Goal: Information Seeking & Learning: Find specific fact

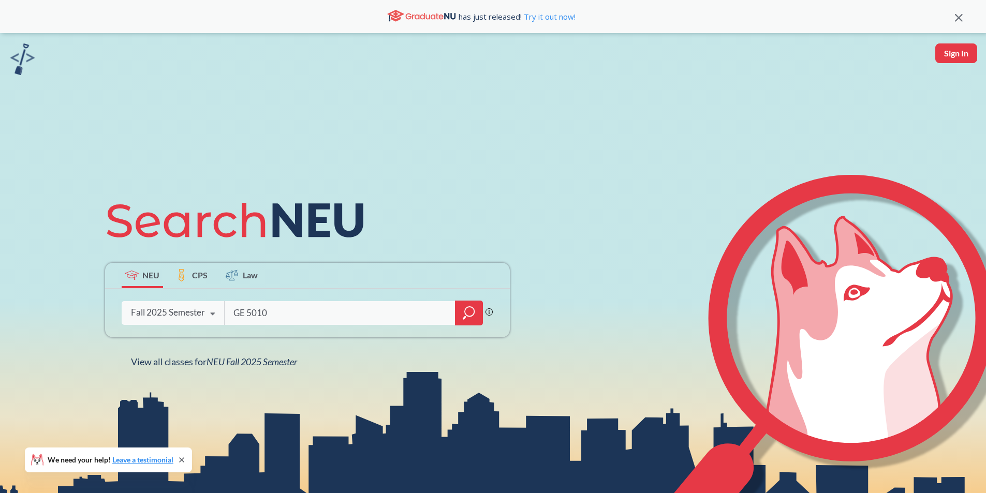
type input "GE 5010"
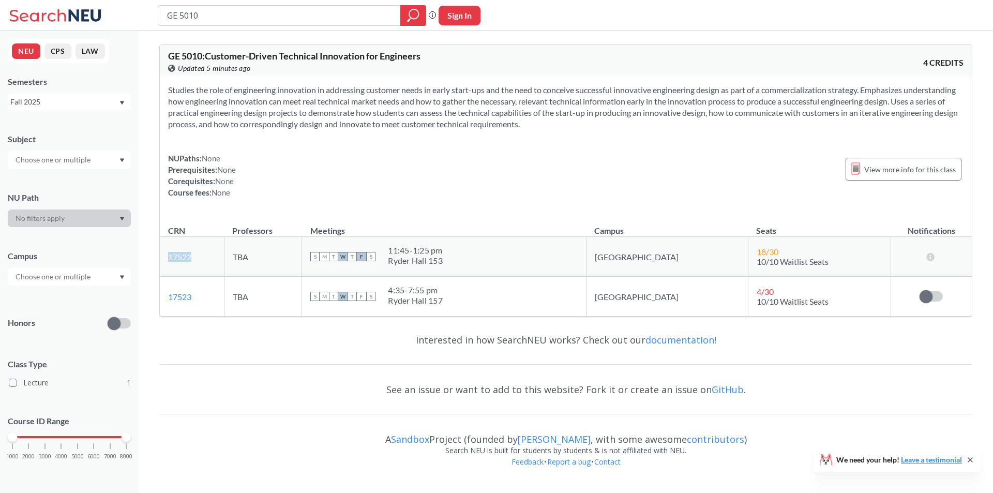
drag, startPoint x: 197, startPoint y: 259, endPoint x: 167, endPoint y: 254, distance: 29.9
click at [167, 254] on td "17522 View this section on Banner." at bounding box center [192, 257] width 64 height 40
copy link "17522"
drag, startPoint x: 190, startPoint y: 13, endPoint x: 248, endPoint y: 17, distance: 58.1
click at [248, 17] on input "GE 5010" at bounding box center [279, 16] width 227 height 18
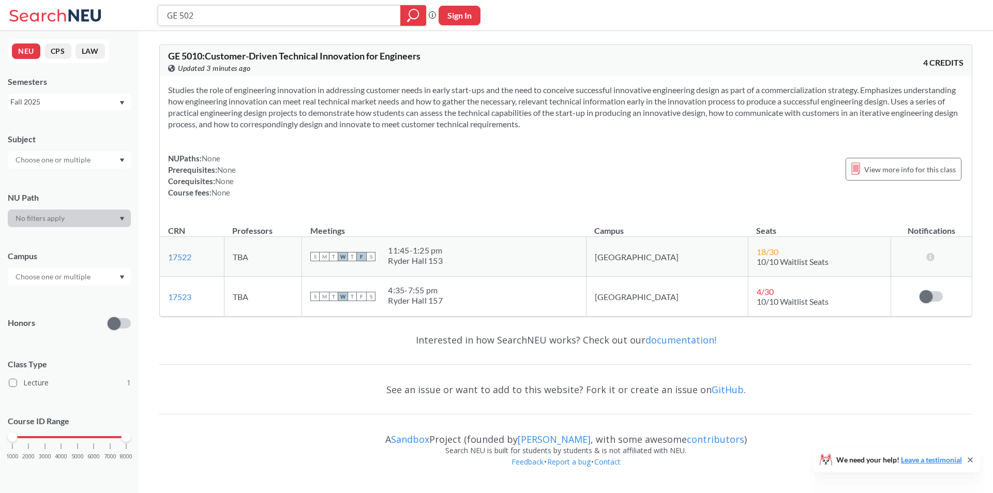
type input "GE 5020"
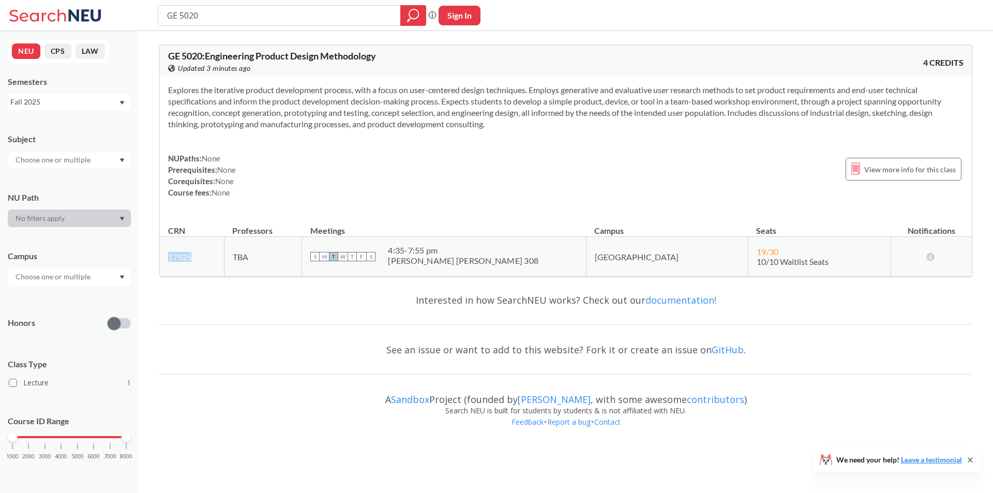
drag, startPoint x: 199, startPoint y: 257, endPoint x: 166, endPoint y: 257, distance: 32.6
click at [166, 257] on td "17525 View this section on Banner." at bounding box center [192, 257] width 64 height 40
copy link "17525"
